Goal: Task Accomplishment & Management: Complete application form

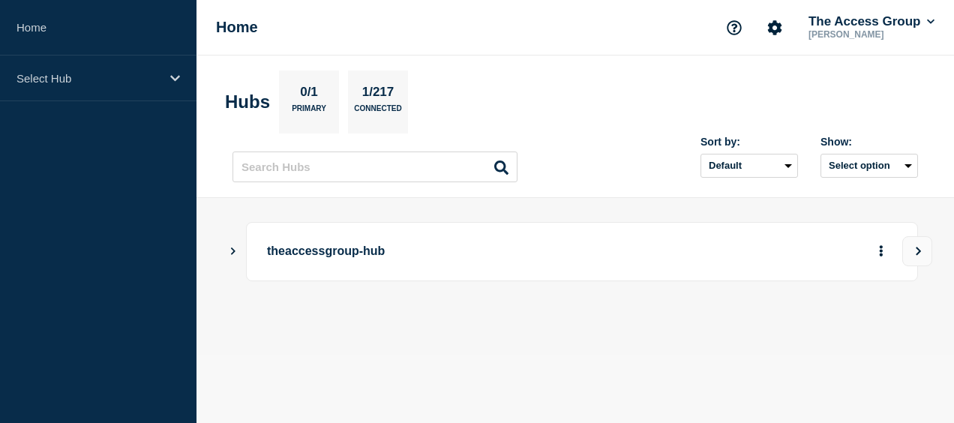
click at [746, 350] on main "theaccessgroup-hub" at bounding box center [576, 277] width 758 height 158
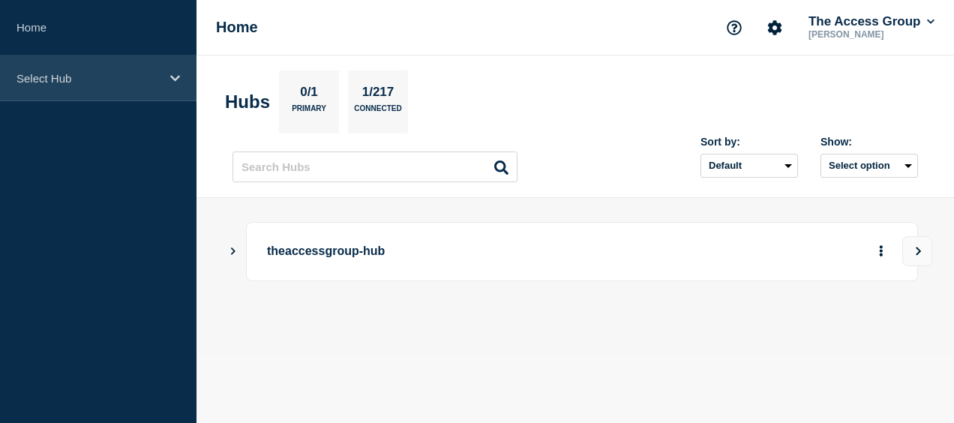
click at [178, 78] on icon at bounding box center [175, 78] width 10 height 11
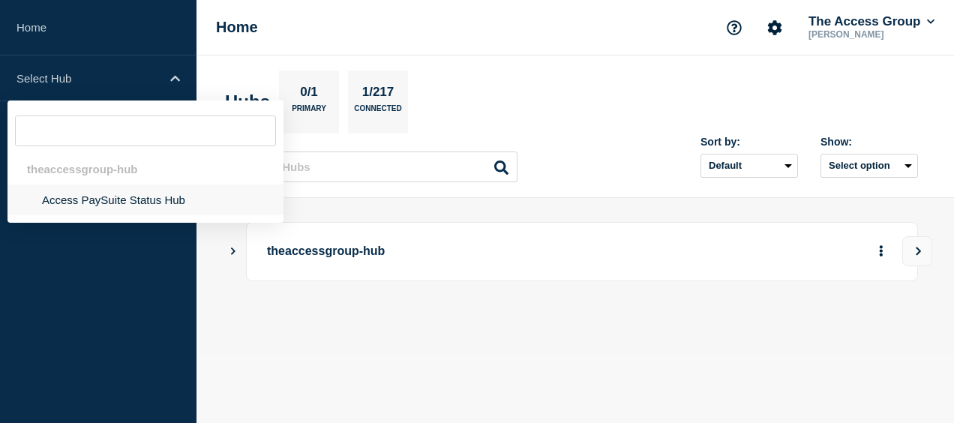
click at [116, 197] on li "Access PaySuite Status Hub" at bounding box center [146, 200] width 276 height 31
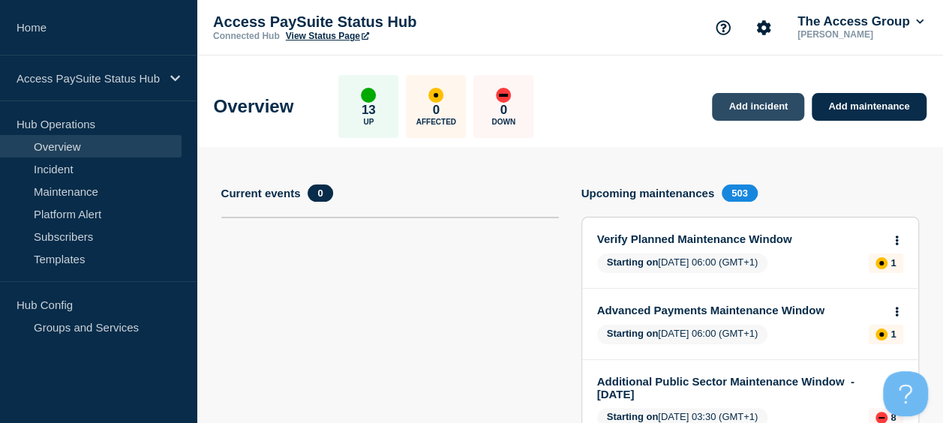
click at [745, 98] on link "Add incident" at bounding box center [758, 107] width 92 height 28
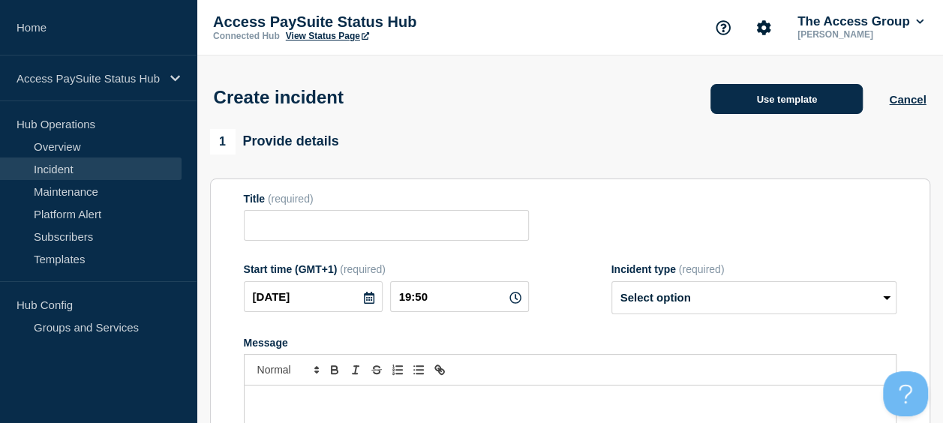
click at [794, 114] on button "Use template" at bounding box center [786, 99] width 152 height 30
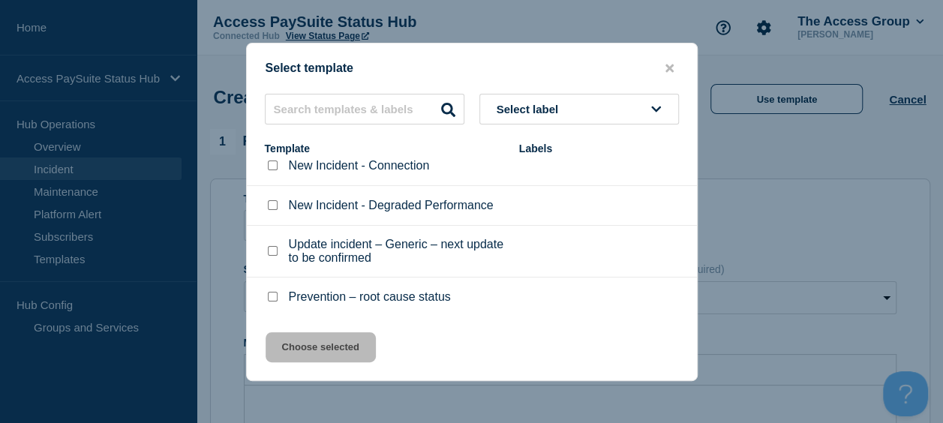
scroll to position [110, 0]
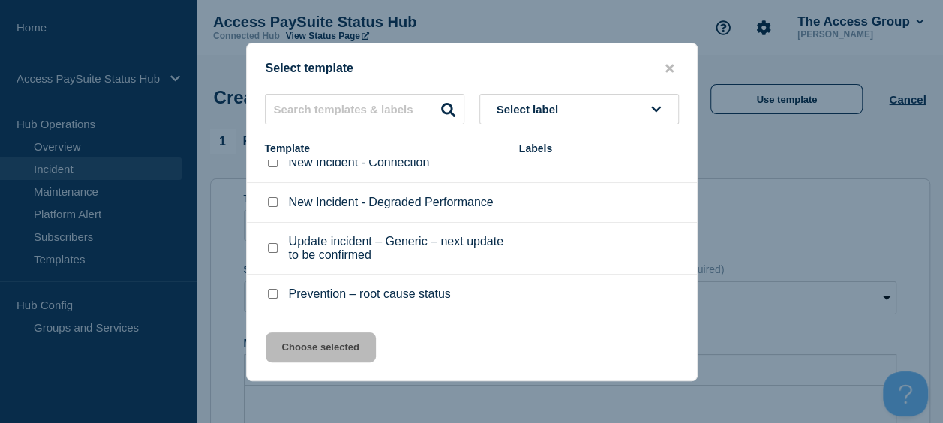
click at [470, 213] on li "New Incident - Degraded Performance" at bounding box center [472, 203] width 450 height 40
click at [444, 207] on p "New Incident - Degraded Performance" at bounding box center [391, 203] width 205 height 14
click at [275, 201] on input "New Incident - Degraded Performance checkbox" at bounding box center [273, 202] width 10 height 10
checkbox input "true"
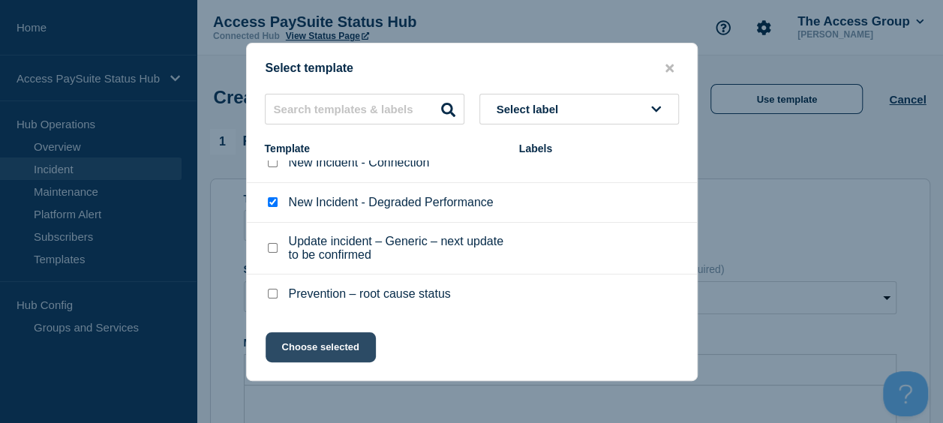
click at [305, 350] on button "Choose selected" at bounding box center [321, 347] width 110 height 30
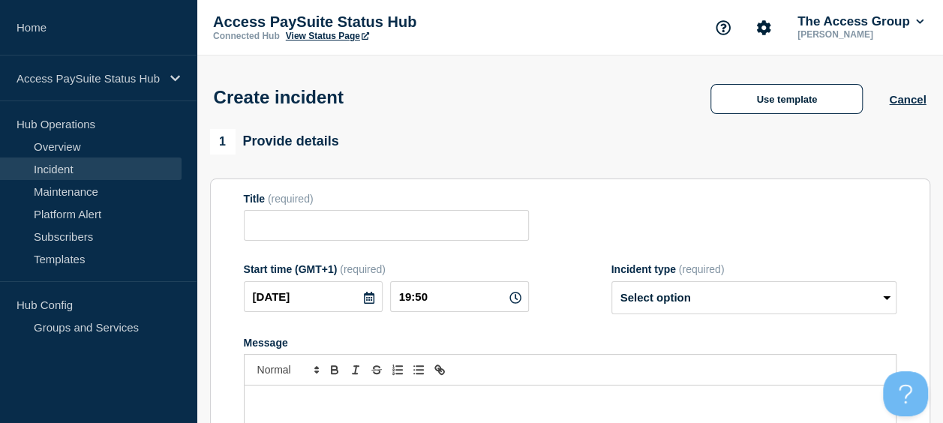
type input "New Incident - Degraded Performance"
select select "identified"
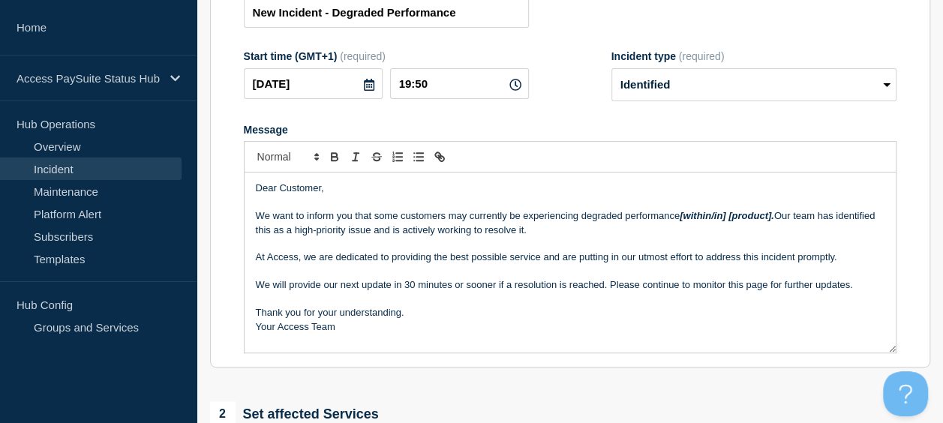
scroll to position [212, 0]
drag, startPoint x: 683, startPoint y: 221, endPoint x: 774, endPoint y: 222, distance: 91.5
click at [774, 222] on em "[within/in] [product]." at bounding box center [727, 216] width 95 height 11
click at [644, 238] on p "We want to inform you that some customers may currently be experiencing degrade…" at bounding box center [570, 224] width 629 height 28
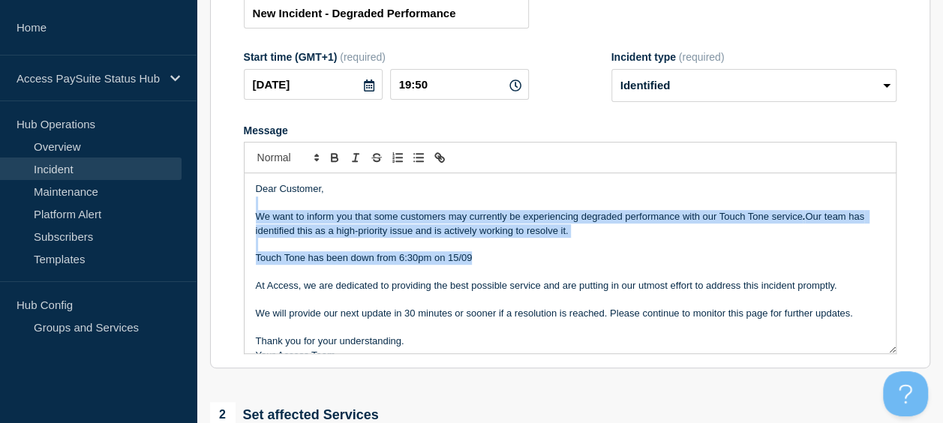
drag, startPoint x: 881, startPoint y: 263, endPoint x: 868, endPoint y: 161, distance: 103.6
click at [868, 161] on div "Dear Customer, We want to inform you that some customers may currently be exper…" at bounding box center [570, 248] width 653 height 212
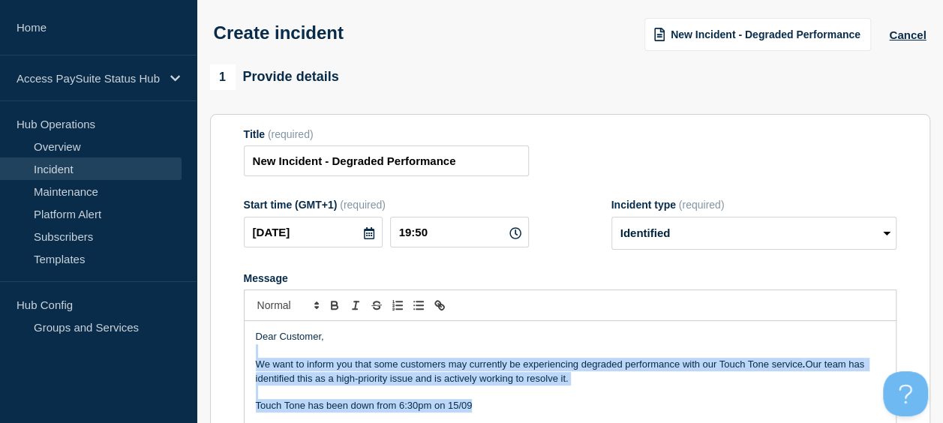
scroll to position [2, 0]
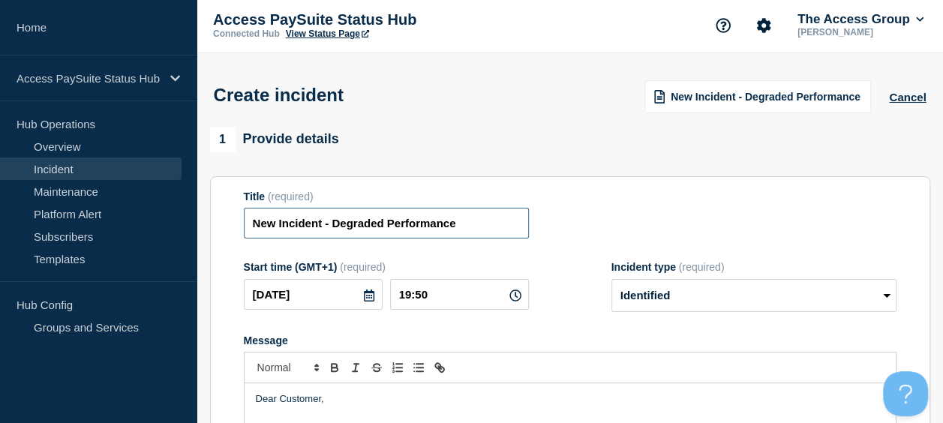
click at [470, 231] on input "New Incident - Degraded Performance" at bounding box center [386, 223] width 285 height 31
drag, startPoint x: 321, startPoint y: 228, endPoint x: 221, endPoint y: 223, distance: 99.9
click at [221, 223] on section "Title (required) New Incident - Degraded Performance Start time (GMT+1) (requir…" at bounding box center [570, 377] width 720 height 403
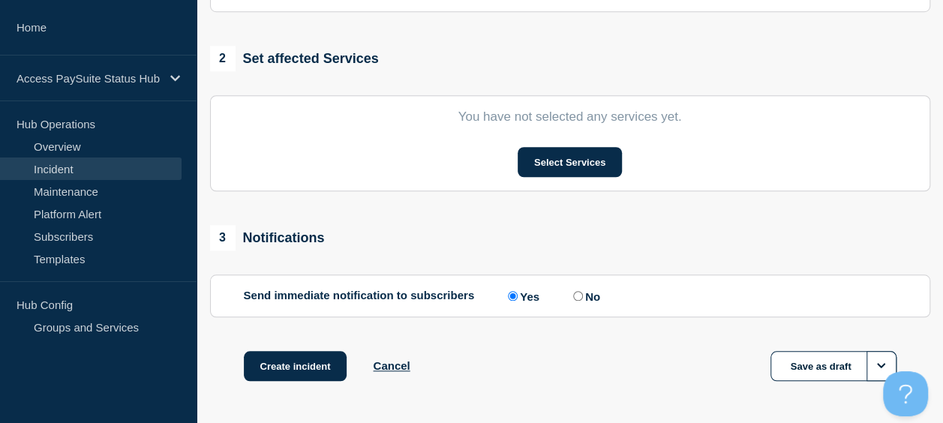
scroll to position [563, 0]
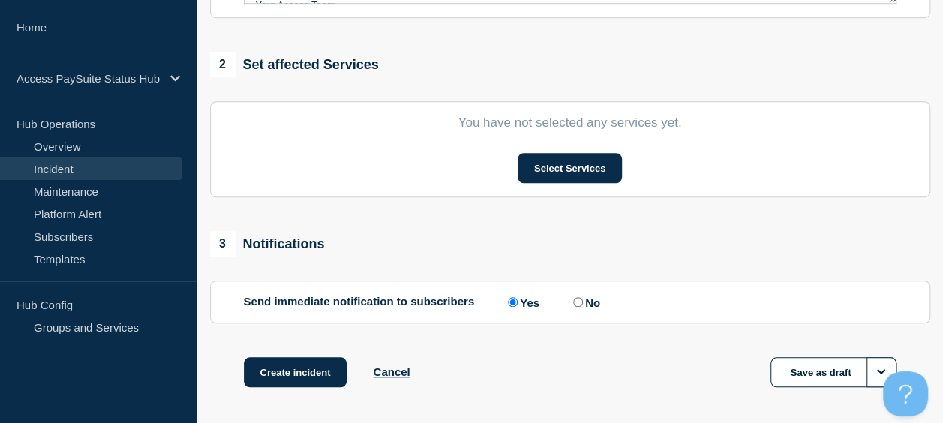
type input "Touch Tone - Degraded Performance"
click at [578, 185] on section "You have not selected any services yet. Select Services" at bounding box center [570, 149] width 720 height 96
click at [577, 180] on button "Select Services" at bounding box center [570, 168] width 104 height 30
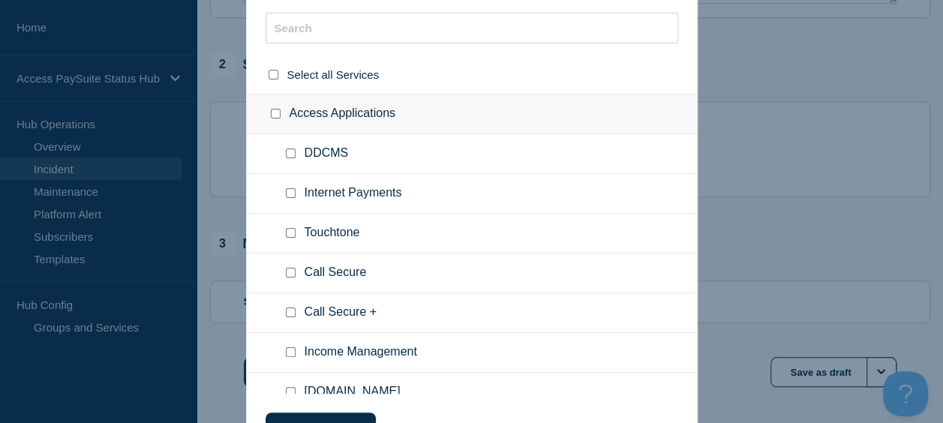
click at [438, 179] on ul "Internet Payments" at bounding box center [472, 194] width 450 height 40
click at [286, 236] on input "Touchtone checkbox" at bounding box center [291, 233] width 10 height 10
checkbox input "true"
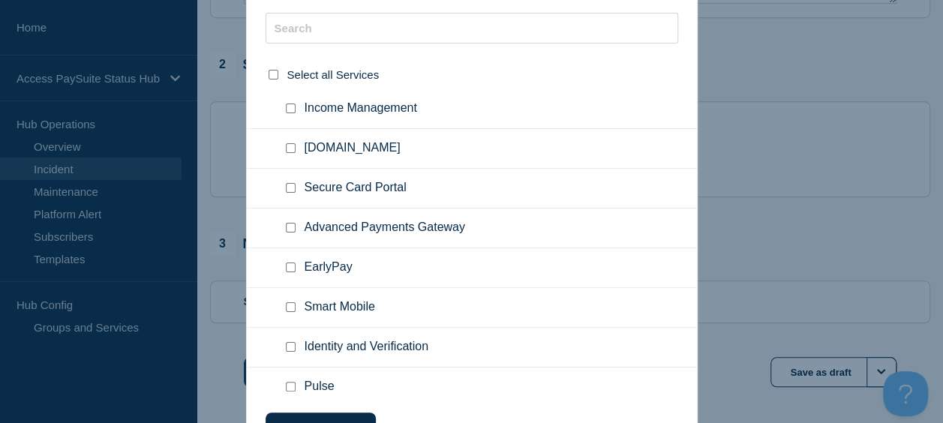
scroll to position [254, 0]
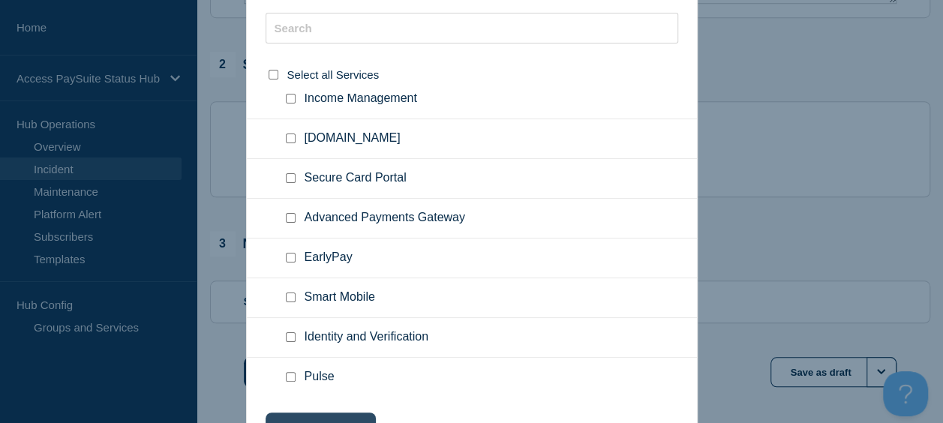
click at [297, 420] on button "Choose selected" at bounding box center [321, 428] width 110 height 30
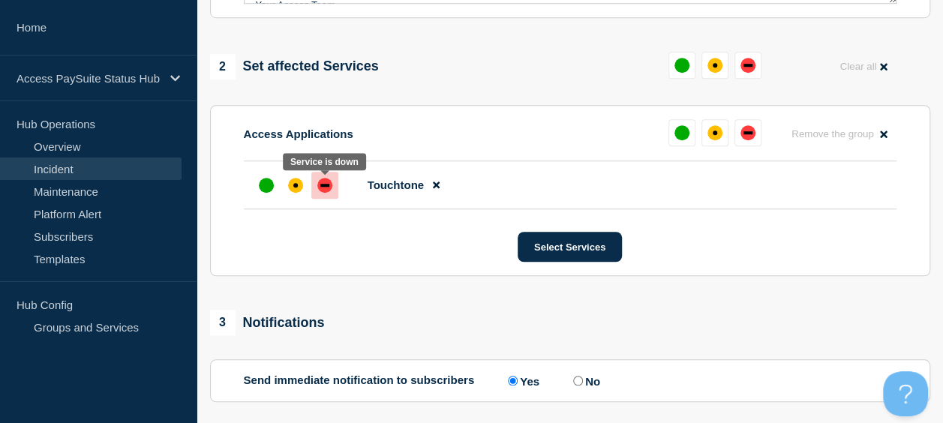
click at [330, 190] on div "down" at bounding box center [324, 185] width 15 height 15
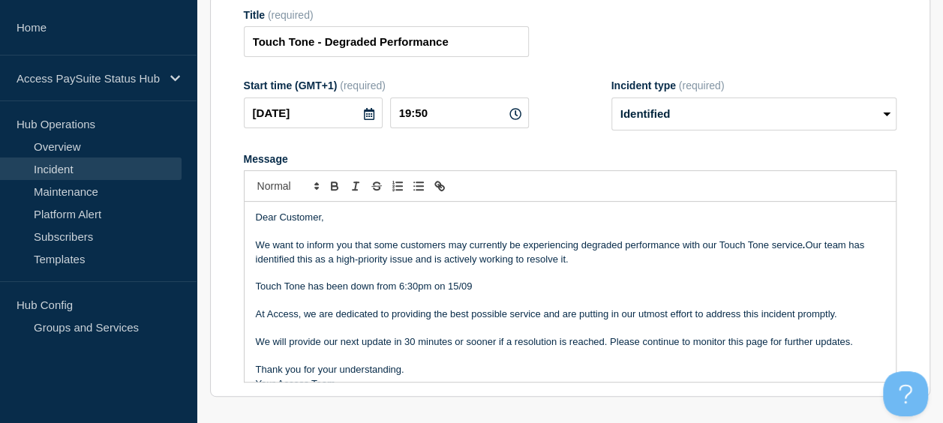
scroll to position [212, 0]
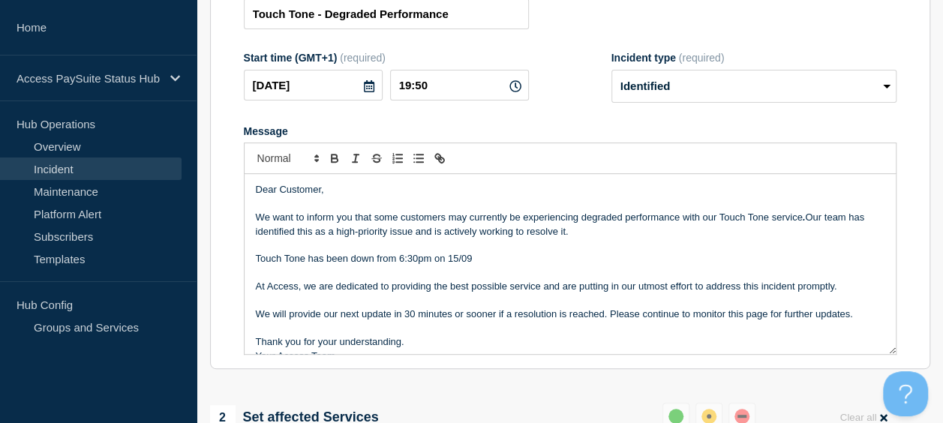
click at [523, 270] on p "Message" at bounding box center [570, 273] width 629 height 14
click at [491, 264] on p "Touch Tone has been down from 6:30pm on 15/09" at bounding box center [570, 259] width 629 height 14
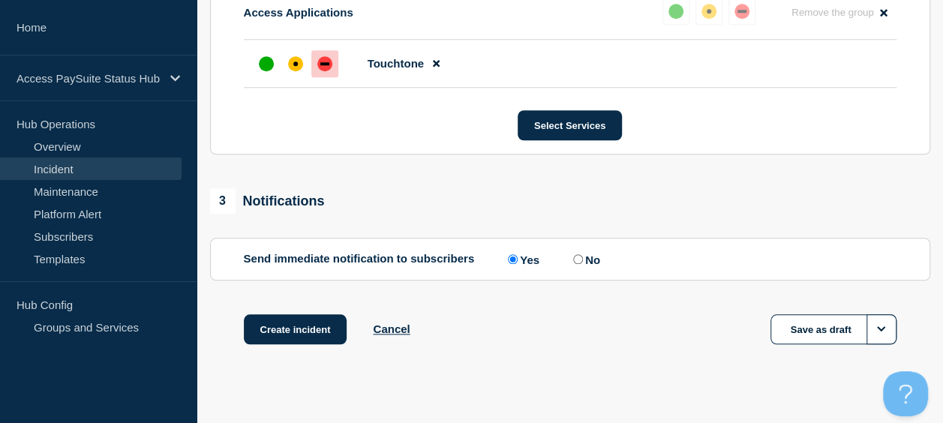
scroll to position [705, 0]
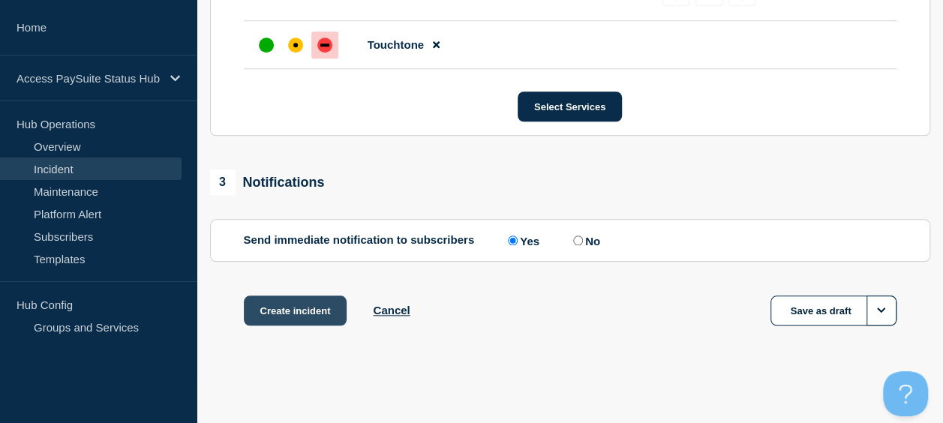
click at [284, 306] on button "Create incident" at bounding box center [296, 311] width 104 height 30
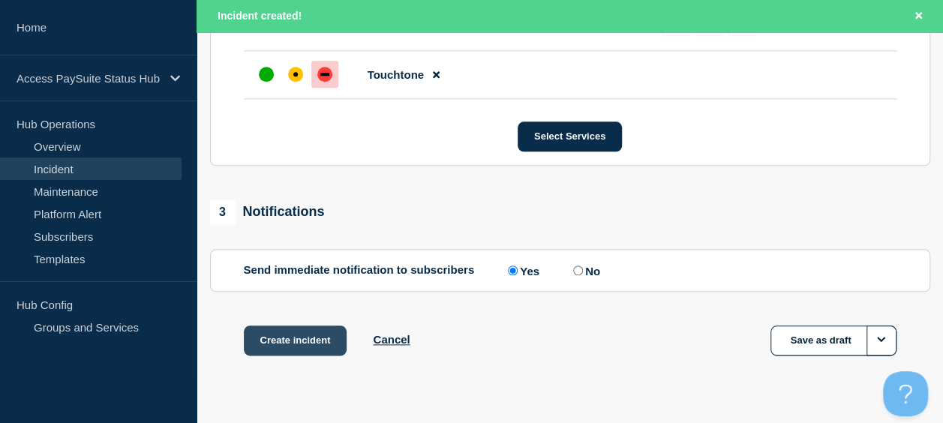
scroll to position [737, 0]
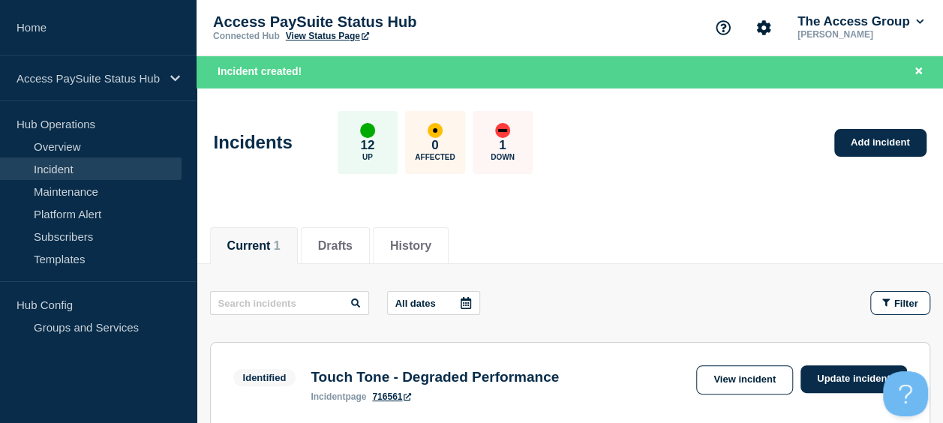
drag, startPoint x: 947, startPoint y: 280, endPoint x: 945, endPoint y: -78, distance: 357.8
click at [943, 0] on html "Home Access PaySuite Status Hub Hub Operations Overview Incident Maintenance Pl…" at bounding box center [471, 211] width 943 height 423
